Goal: Browse casually

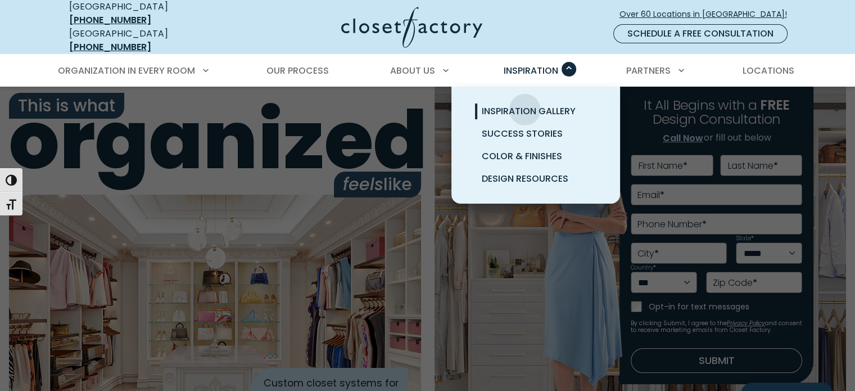
click at [526, 105] on span "Inspiration Gallery" at bounding box center [529, 111] width 94 height 13
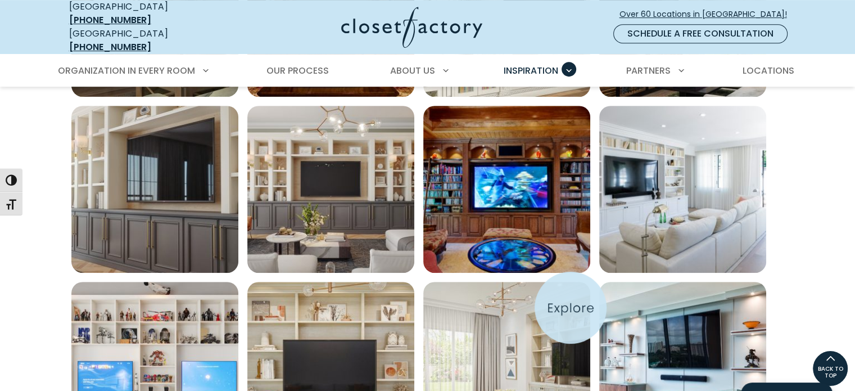
scroll to position [506, 0]
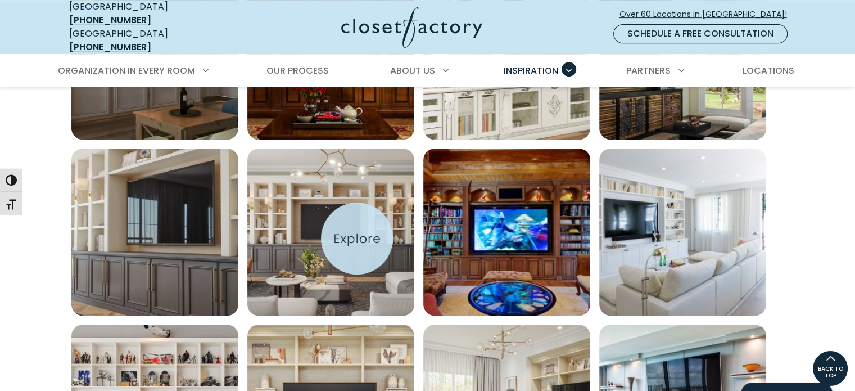
click at [357, 238] on img "Open inspiration gallery to preview enlarged image" at bounding box center [330, 231] width 167 height 167
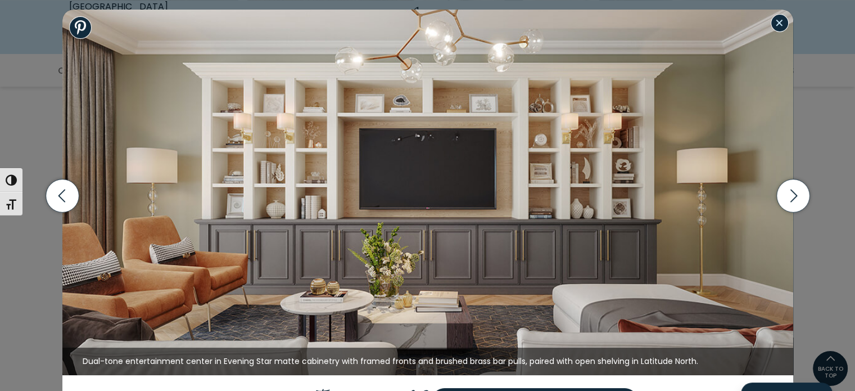
click at [776, 24] on button "Close modal" at bounding box center [780, 23] width 18 height 18
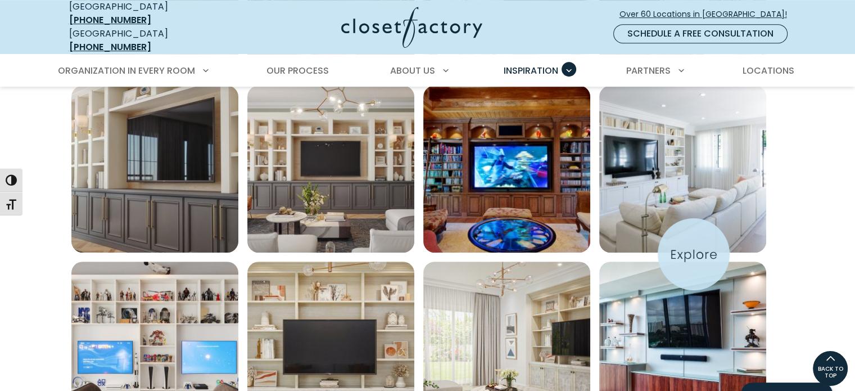
scroll to position [562, 0]
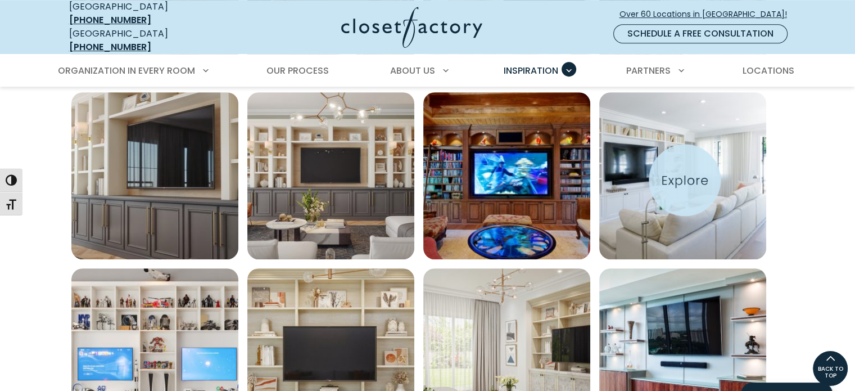
click at [685, 180] on img "Open inspiration gallery to preview enlarged image" at bounding box center [682, 175] width 167 height 167
